Goal: Task Accomplishment & Management: Complete application form

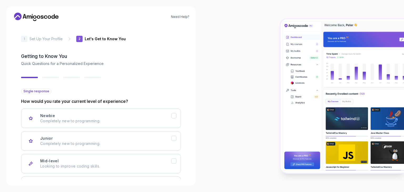
scroll to position [27, 0]
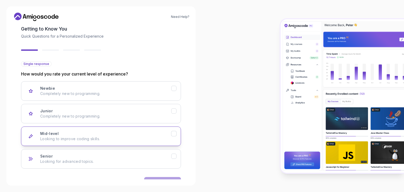
click at [126, 142] on button "Mid-level Looking to improve coding skills." at bounding box center [101, 135] width 160 height 19
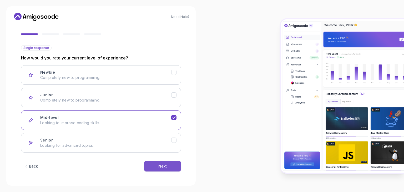
click at [168, 164] on button "Next" at bounding box center [162, 166] width 37 height 11
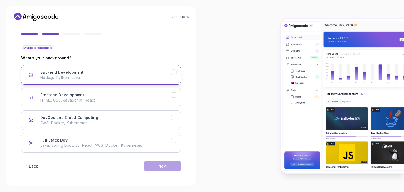
click at [174, 71] on icon "Backend Development" at bounding box center [173, 72] width 5 height 5
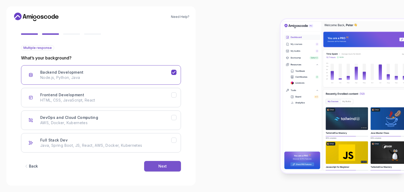
click at [167, 164] on button "Next" at bounding box center [162, 166] width 37 height 11
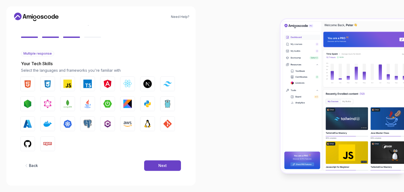
scroll to position [38, 0]
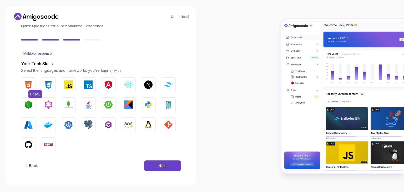
click at [29, 85] on img "button" at bounding box center [28, 84] width 8 height 8
click at [46, 87] on img "button" at bounding box center [48, 84] width 8 height 8
click at [71, 88] on img "button" at bounding box center [68, 84] width 8 height 8
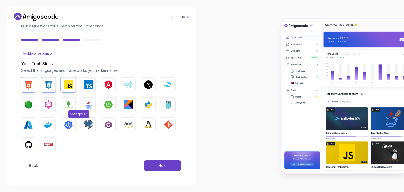
click at [67, 105] on img "button" at bounding box center [68, 104] width 8 height 8
click at [89, 85] on img "button" at bounding box center [88, 84] width 8 height 8
click at [148, 126] on img "button" at bounding box center [148, 124] width 8 height 8
click at [171, 127] on img "button" at bounding box center [168, 124] width 8 height 8
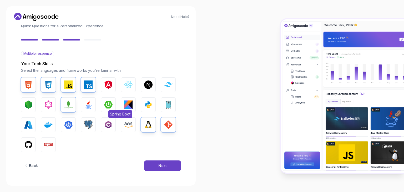
click at [110, 104] on img "button" at bounding box center [108, 104] width 8 height 8
click at [88, 103] on img "button" at bounding box center [88, 104] width 8 height 8
click at [52, 123] on img "button" at bounding box center [48, 124] width 8 height 8
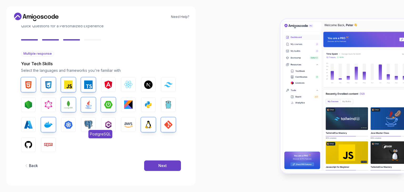
click at [93, 125] on button "PostgreSQL" at bounding box center [88, 124] width 15 height 15
click at [28, 143] on img "button" at bounding box center [28, 144] width 8 height 8
click at [105, 84] on img "button" at bounding box center [108, 84] width 8 height 8
click at [54, 143] on button "Npm" at bounding box center [48, 144] width 15 height 15
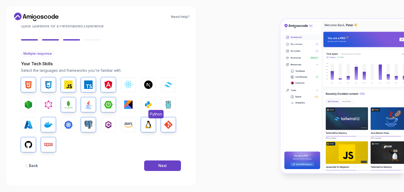
click at [152, 103] on img "button" at bounding box center [148, 104] width 8 height 8
click at [131, 125] on img "button" at bounding box center [128, 124] width 8 height 8
click at [118, 125] on div "HTML CSS JavaScript TypeScript Angular React.js Next.js Tailwind CSS Node.js Gr…" at bounding box center [101, 114] width 160 height 75
click at [134, 130] on span "AWS" at bounding box center [133, 134] width 11 height 8
click at [159, 164] on div "Next" at bounding box center [162, 165] width 8 height 5
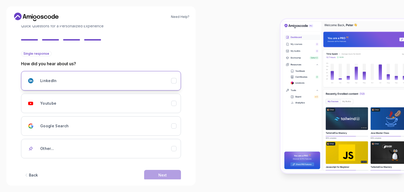
click at [171, 81] on icon "LinkedIn" at bounding box center [173, 80] width 5 height 5
click at [165, 173] on div "Next" at bounding box center [162, 174] width 8 height 5
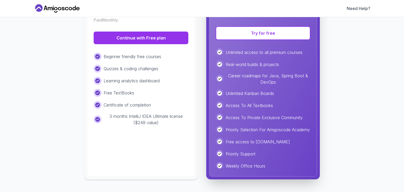
scroll to position [0, 0]
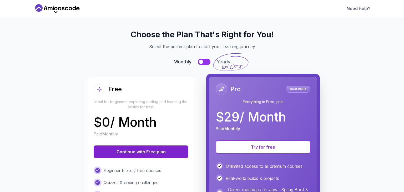
click at [124, 153] on button "Continue with Free plan" at bounding box center [141, 151] width 95 height 13
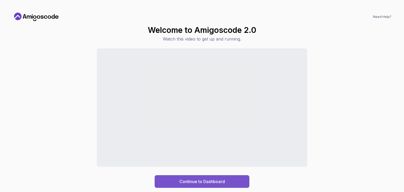
click at [217, 182] on div "Continue to Dashboard" at bounding box center [201, 181] width 45 height 6
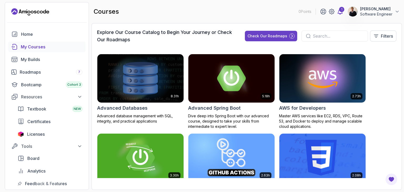
click at [339, 12] on icon at bounding box center [340, 11] width 6 height 6
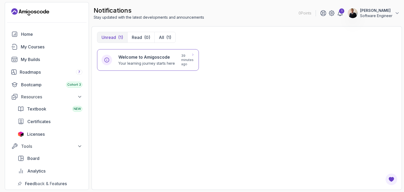
click at [159, 65] on p "Your learning journey starts here" at bounding box center [146, 63] width 57 height 5
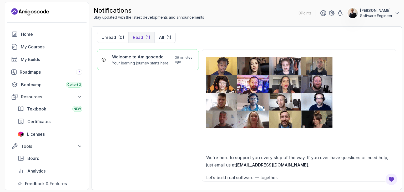
scroll to position [443, 0]
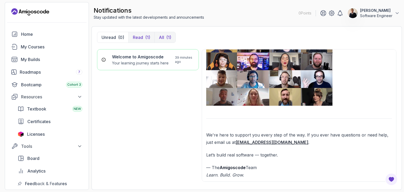
click at [162, 39] on p "All" at bounding box center [161, 37] width 5 height 6
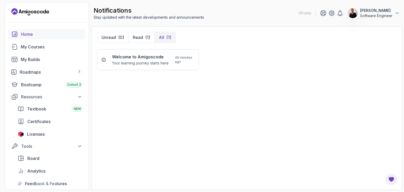
click at [47, 38] on link "Home" at bounding box center [46, 34] width 77 height 11
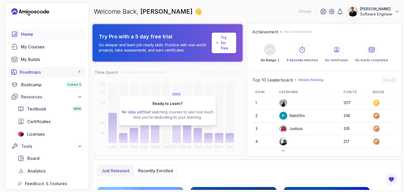
click at [58, 71] on div "Roadmaps 7" at bounding box center [51, 72] width 63 height 6
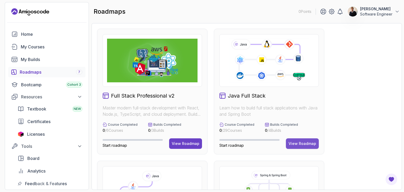
click at [308, 144] on div "View Roadmap" at bounding box center [302, 143] width 28 height 5
